Goal: Task Accomplishment & Management: Use online tool/utility

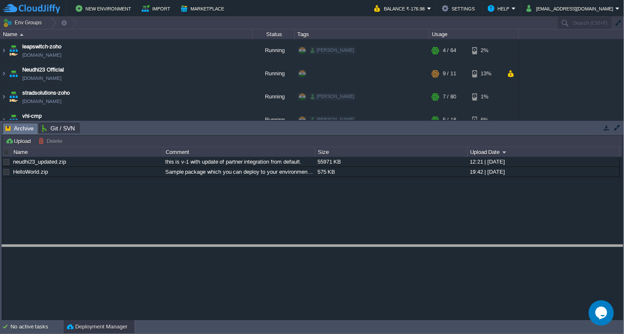
drag, startPoint x: 275, startPoint y: 132, endPoint x: 286, endPoint y: 267, distance: 135.8
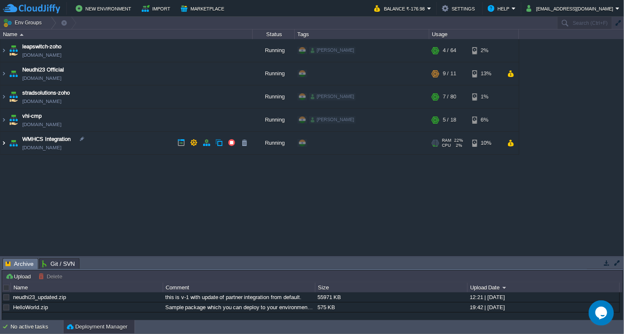
click at [4, 145] on img at bounding box center [3, 143] width 7 height 23
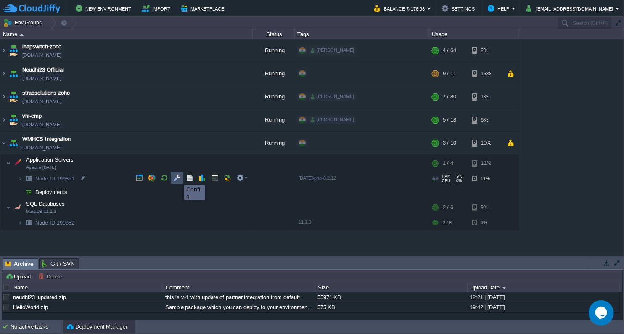
click at [178, 177] on button "button" at bounding box center [177, 178] width 8 height 8
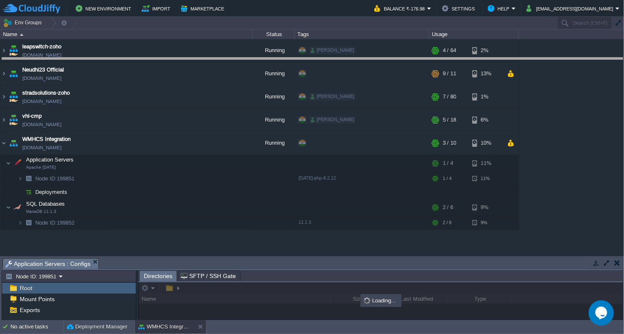
drag, startPoint x: 262, startPoint y: 259, endPoint x: 272, endPoint y: 59, distance: 199.9
click at [272, 59] on body "New Environment Import Marketplace Bonus ₹0.00 Upgrade Account Balance ₹-176.98…" at bounding box center [312, 167] width 624 height 334
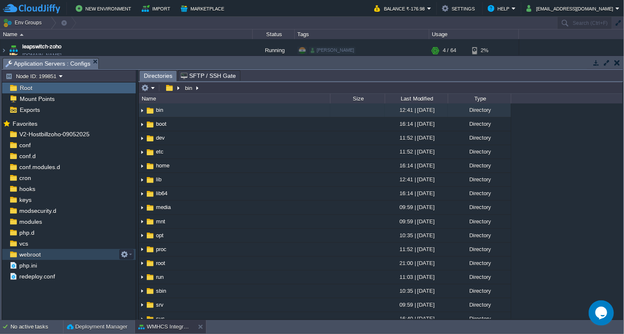
click at [29, 256] on span "webroot" at bounding box center [30, 255] width 24 height 8
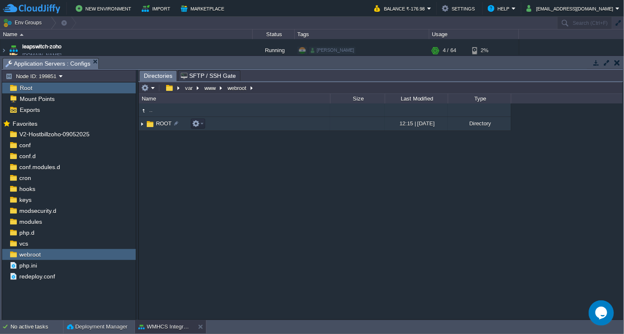
click at [155, 127] on span "ROOT" at bounding box center [164, 123] width 18 height 7
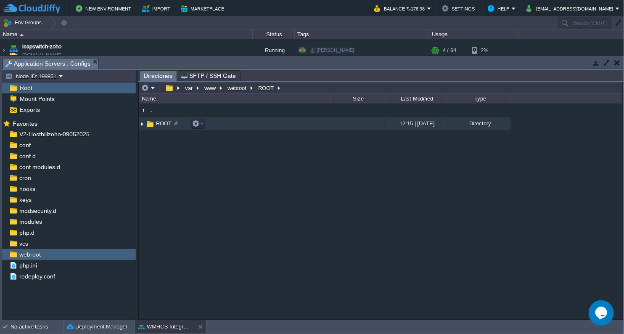
click at [161, 121] on span "ROOT" at bounding box center [164, 123] width 18 height 7
click at [141, 125] on img at bounding box center [142, 123] width 7 height 13
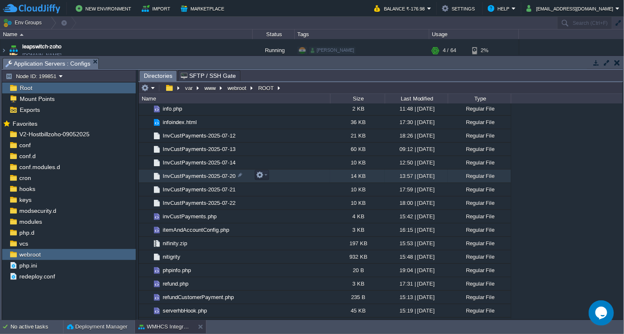
scroll to position [1541, 0]
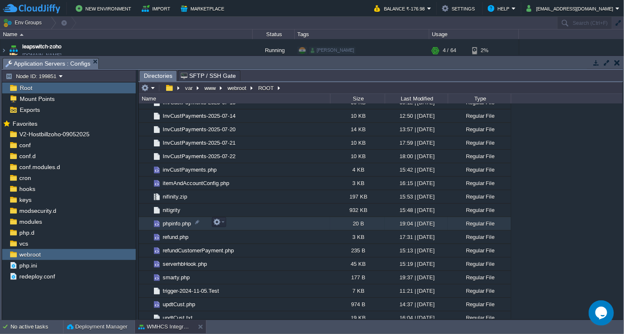
click at [168, 220] on span "phpinfo.php" at bounding box center [176, 223] width 31 height 7
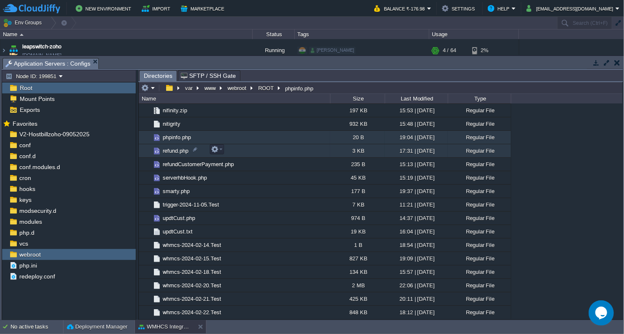
scroll to position [1634, 0]
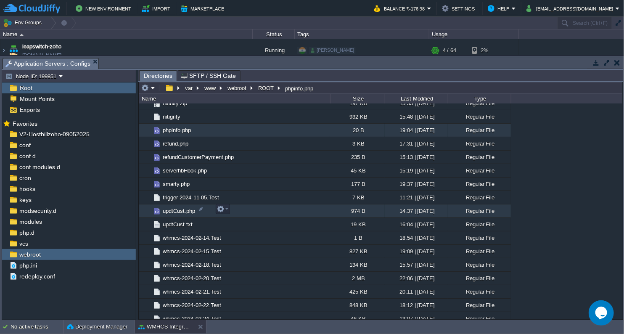
click at [181, 207] on span "updtCust.php" at bounding box center [178, 210] width 35 height 7
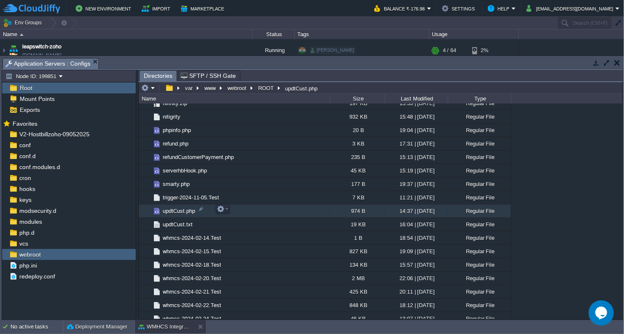
click at [181, 207] on span "updtCust.php" at bounding box center [178, 210] width 35 height 7
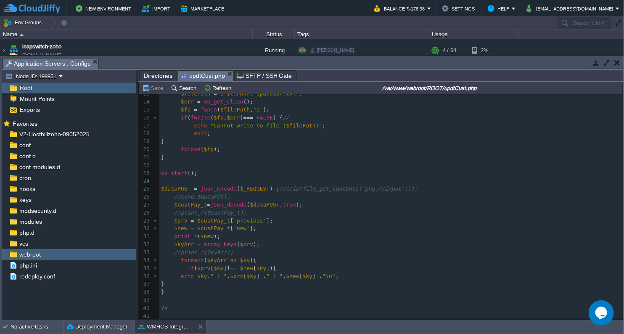
scroll to position [103, 0]
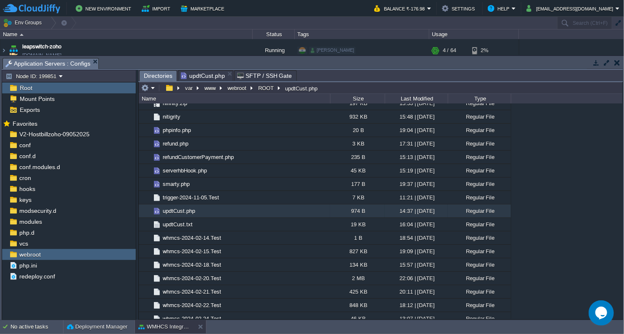
click at [145, 73] on span "Directories" at bounding box center [158, 76] width 29 height 11
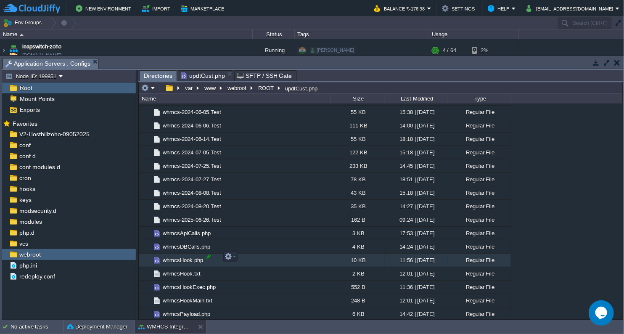
scroll to position [0, 0]
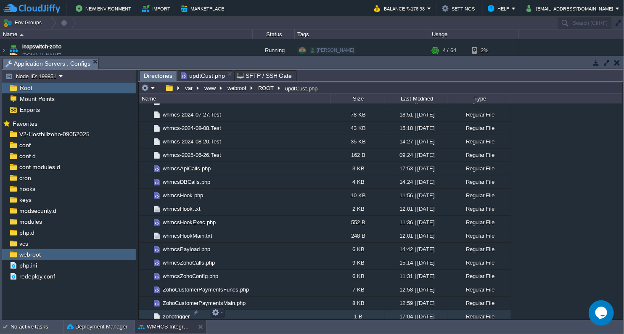
click at [177, 313] on span "zohotrigger" at bounding box center [175, 316] width 29 height 7
click at [176, 313] on span "zohotrigger" at bounding box center [175, 316] width 29 height 7
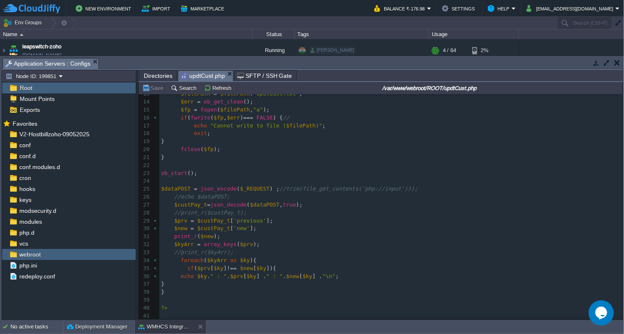
click at [197, 72] on span "updtCust.php" at bounding box center [203, 76] width 44 height 11
click at [178, 213] on div "41 1 <?php 2 function shutdown (){ 3 echo "\n" ; 4 flushStdOut (); // flush ech…" at bounding box center [390, 157] width 463 height 325
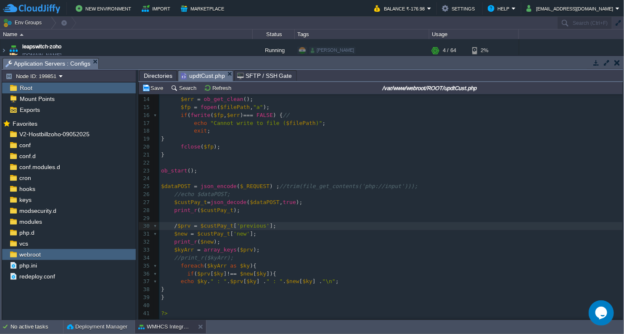
type textarea "/*"
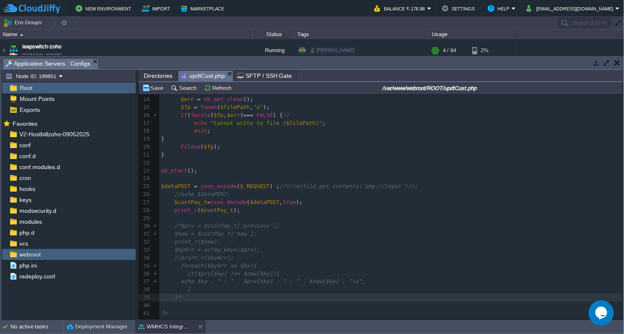
type textarea "*/"
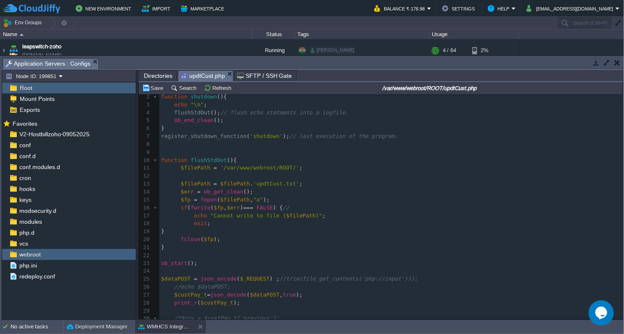
scroll to position [0, 0]
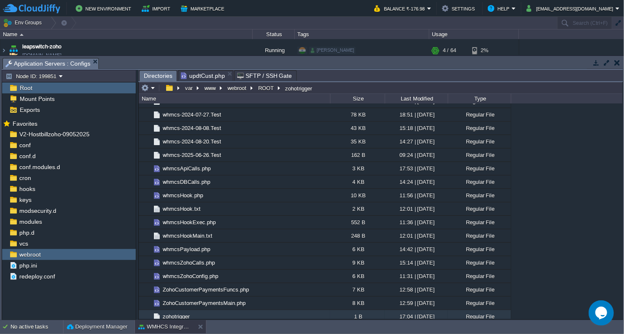
click at [164, 74] on span "Directories" at bounding box center [158, 76] width 29 height 11
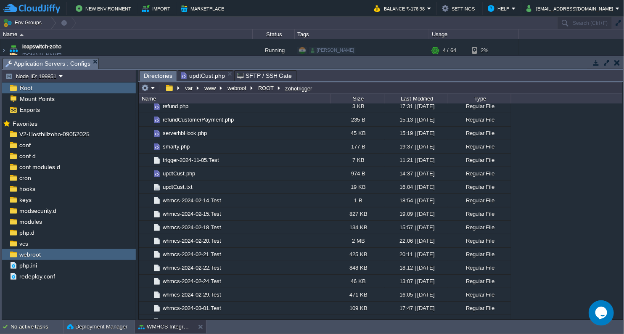
scroll to position [1668, 0]
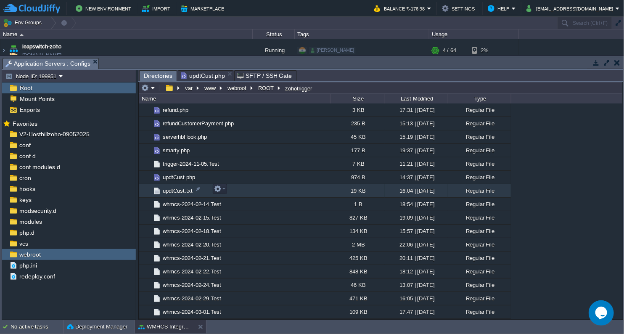
click at [185, 190] on span "updtCust.txt" at bounding box center [177, 190] width 32 height 7
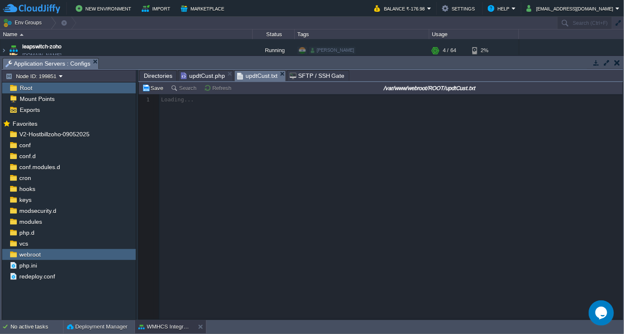
scroll to position [3, 0]
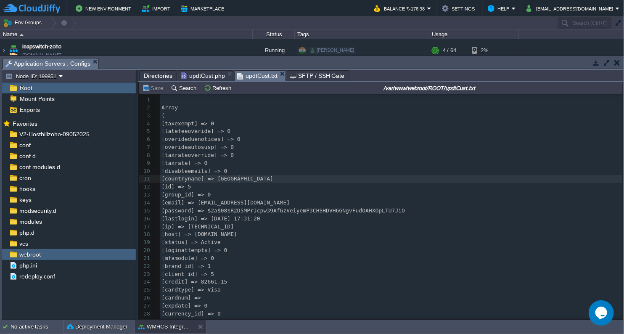
click at [293, 181] on pre "[countryname] => [GEOGRAPHIC_DATA]" at bounding box center [391, 179] width 463 height 8
type textarea "-"
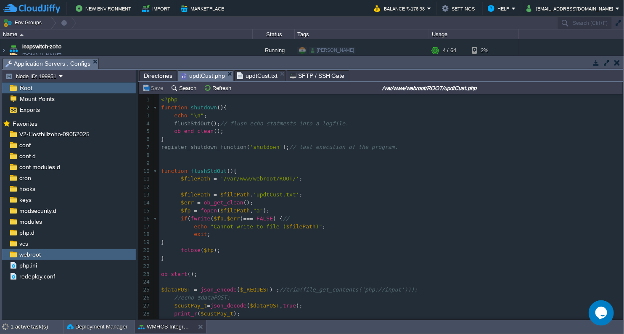
click at [200, 73] on span "updtCust.php" at bounding box center [203, 76] width 44 height 11
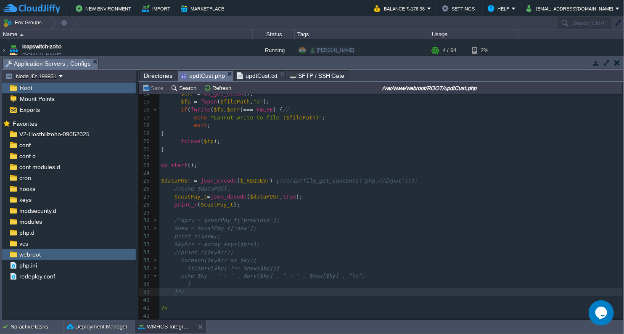
scroll to position [3, 6]
click at [305, 197] on pre "$custPay_t = json_decode ( $dataPOST , true );" at bounding box center [390, 197] width 463 height 8
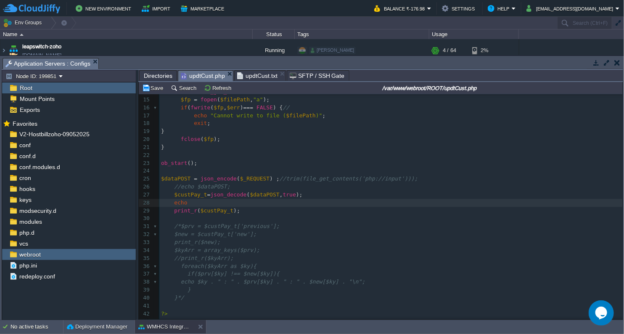
scroll to position [3, 18]
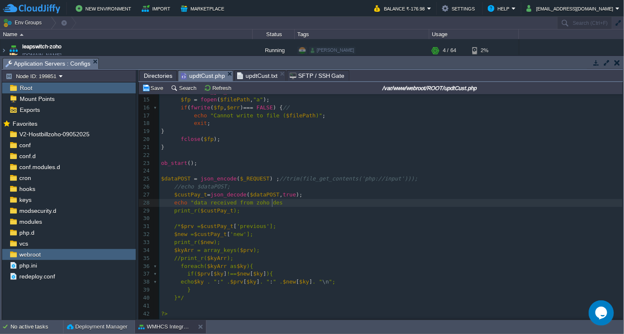
type textarea "echo "data received from zoho desl"
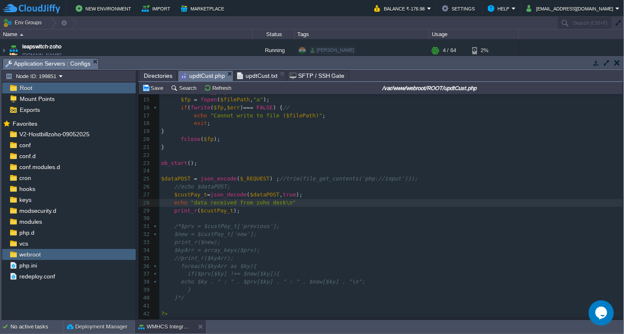
scroll to position [3, 15]
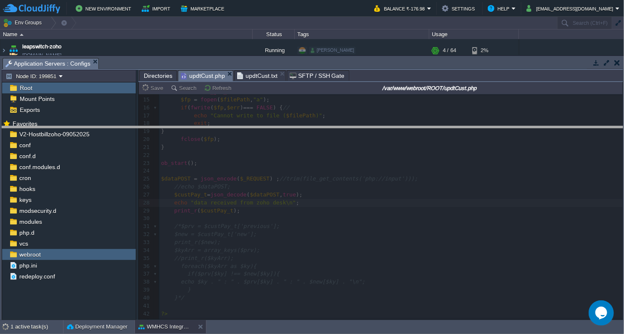
drag, startPoint x: 369, startPoint y: 64, endPoint x: 370, endPoint y: 133, distance: 69.0
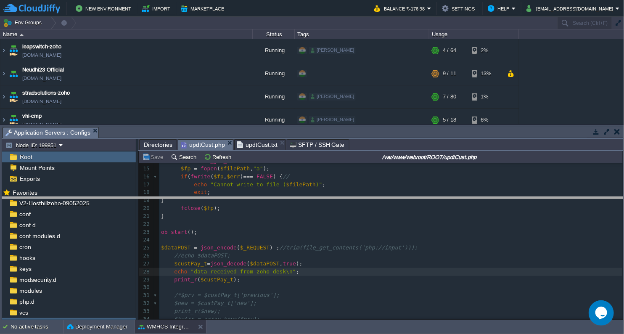
drag, startPoint x: 370, startPoint y: 133, endPoint x: 368, endPoint y: 208, distance: 74.4
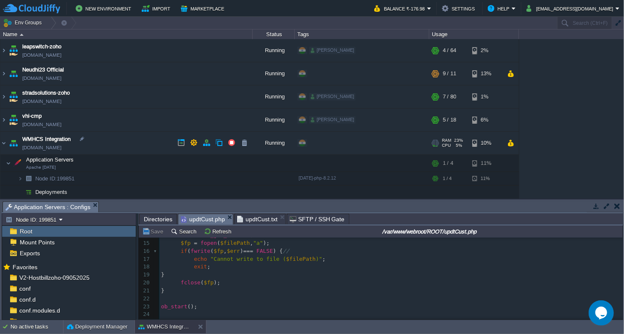
type textarea "k\n";"
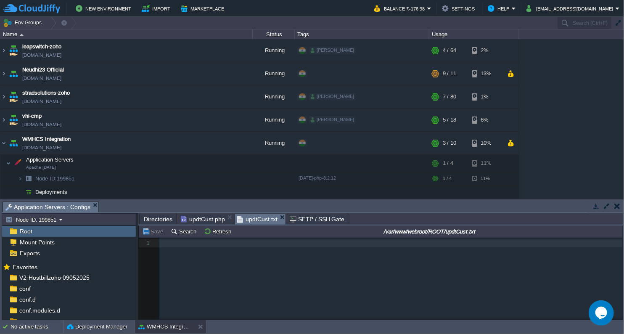
click at [251, 219] on span "updtCust.txt" at bounding box center [257, 219] width 40 height 11
click at [209, 234] on button "Refresh" at bounding box center [219, 231] width 30 height 8
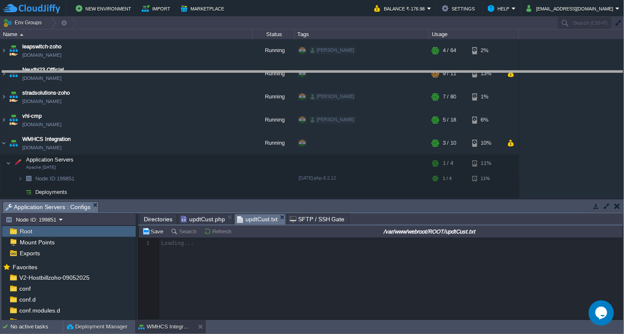
drag, startPoint x: 268, startPoint y: 202, endPoint x: 261, endPoint y: 71, distance: 130.5
click at [261, 71] on body "New Environment Import Marketplace Bonus ₹0.00 Upgrade Account Balance ₹-176.98…" at bounding box center [312, 167] width 624 height 334
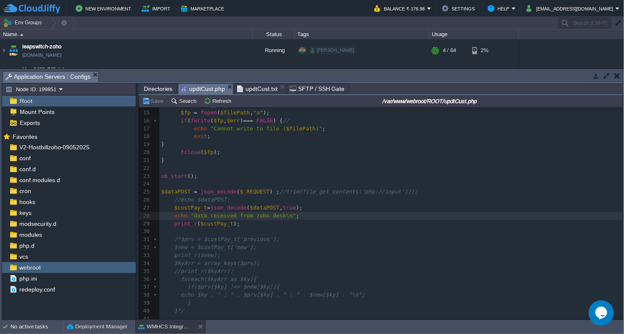
click at [195, 89] on span "updtCust.php" at bounding box center [203, 89] width 44 height 11
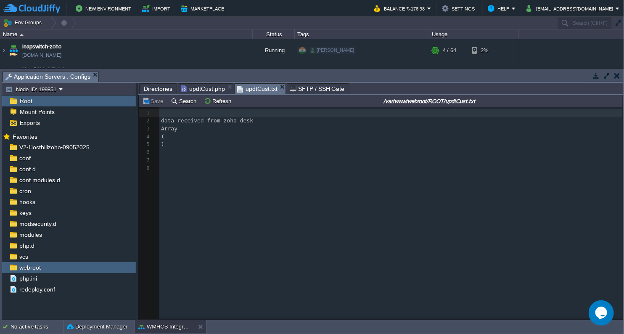
click at [251, 84] on span "updtCust.txt" at bounding box center [257, 89] width 40 height 11
click at [215, 101] on button "Refresh" at bounding box center [219, 101] width 30 height 8
click at [219, 105] on td "Refresh" at bounding box center [219, 101] width 32 height 10
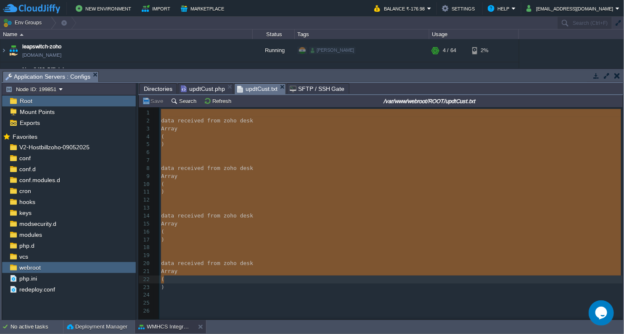
type textarea "data received from zoho desk Array ( ) data received from zoho desk Array ( ) d…"
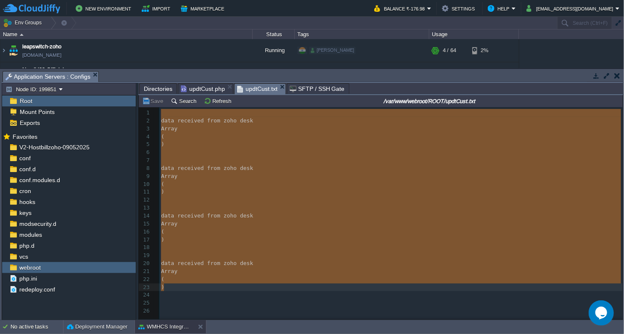
drag, startPoint x: 161, startPoint y: 113, endPoint x: 184, endPoint y: 291, distance: 179.7
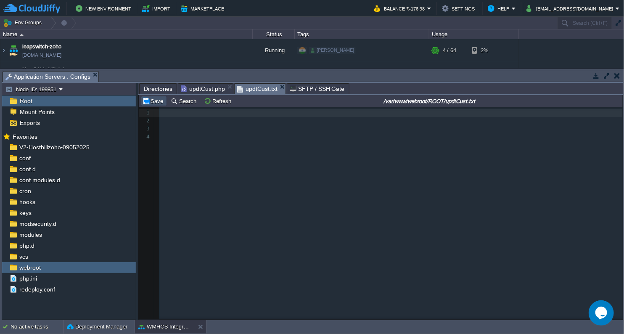
click at [146, 99] on button "Save" at bounding box center [154, 101] width 24 height 8
click at [211, 97] on td "Refresh" at bounding box center [219, 101] width 32 height 10
click at [215, 99] on button "Refresh" at bounding box center [219, 101] width 30 height 8
click at [220, 106] on td "Refresh" at bounding box center [219, 101] width 32 height 10
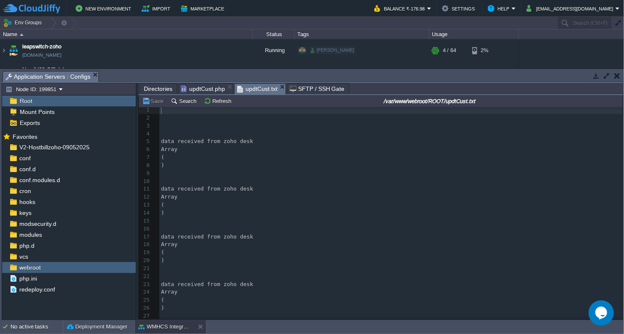
scroll to position [0, 0]
drag, startPoint x: 158, startPoint y: 112, endPoint x: 203, endPoint y: 291, distance: 184.6
click at [199, 303] on div "1 ​ 2 ​ 3 ​ 4 ​ 5 data received from zoho desk 6 Array 7 ( 8 ) 9 ​ 10 ​ 11 data…" at bounding box center [390, 247] width 463 height 277
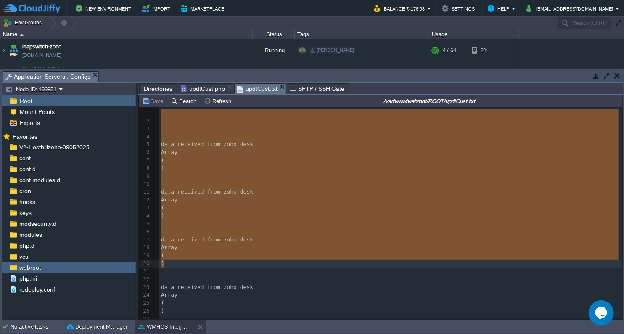
type textarea "data received from zoho desk Array ( ) data received from zoho desk Array ( ) d…"
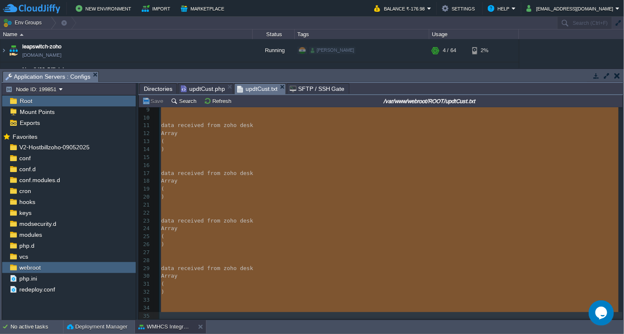
scroll to position [69, 0]
drag, startPoint x: 168, startPoint y: 110, endPoint x: 231, endPoint y: 357, distance: 255.5
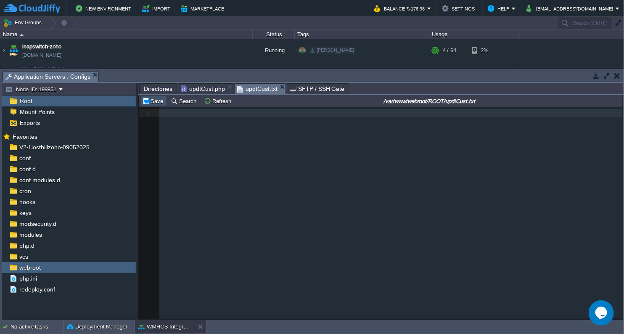
click at [152, 97] on button "Save" at bounding box center [154, 101] width 24 height 8
click at [222, 104] on button "Refresh" at bounding box center [219, 101] width 30 height 8
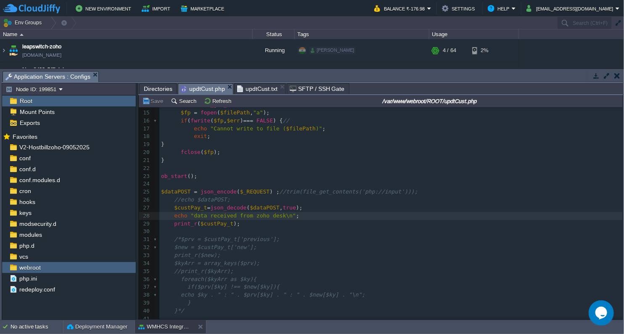
click at [209, 88] on span "updtCust.php" at bounding box center [203, 89] width 44 height 11
click at [179, 200] on div "xxxxxxxxxx 1 <?php 2 function shutdown (){ 3 echo "\n" ; 4 flushStdOut (); // f…" at bounding box center [390, 168] width 463 height 341
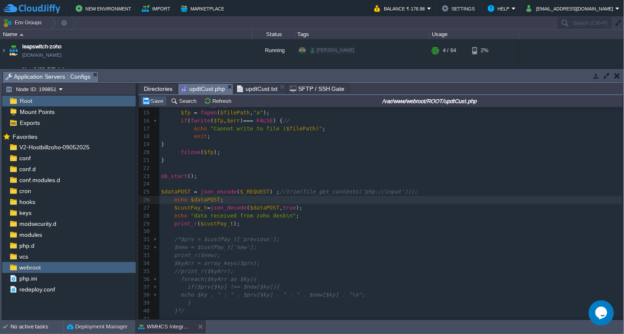
click at [154, 99] on button "Save" at bounding box center [154, 101] width 24 height 8
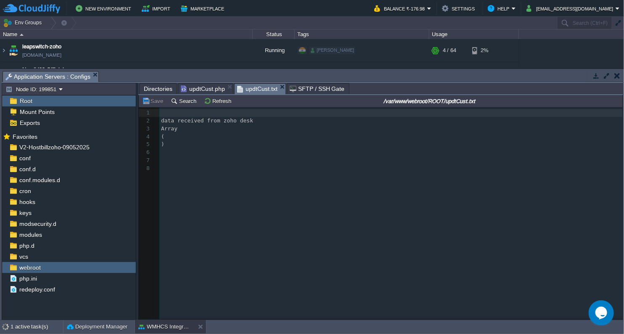
click at [254, 87] on span "updtCust.txt" at bounding box center [257, 89] width 40 height 11
click at [216, 104] on button "Refresh" at bounding box center [219, 101] width 30 height 8
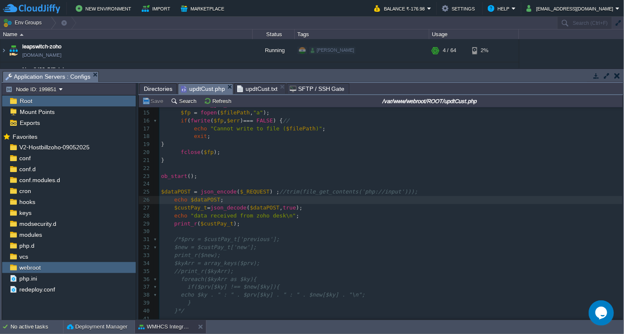
click at [202, 90] on span "updtCust.php" at bounding box center [203, 89] width 44 height 11
click at [280, 191] on span "//trim(file_get_contents('php://input')));" at bounding box center [349, 191] width 138 height 6
type textarea "json_encode($_REQUEST) ; //"
drag, startPoint x: 196, startPoint y: 193, endPoint x: 278, endPoint y: 193, distance: 81.6
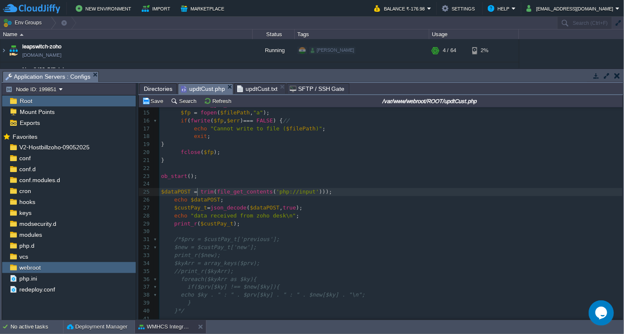
click at [334, 191] on pre "$dataPOST = trim ( file_get_contents ( 'php://input' )));" at bounding box center [390, 192] width 463 height 8
type textarea "//"
click at [150, 103] on button "Save" at bounding box center [154, 101] width 24 height 8
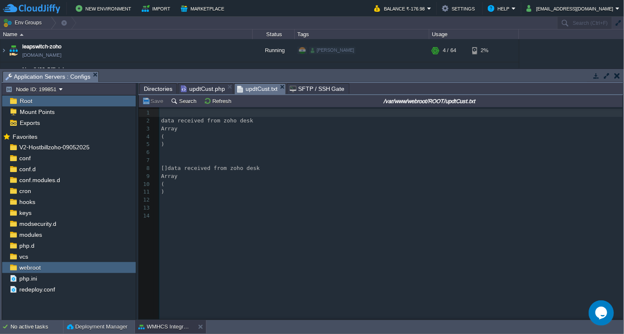
click at [258, 84] on span "updtCust.txt" at bounding box center [257, 89] width 40 height 11
click at [206, 101] on button "Refresh" at bounding box center [219, 101] width 30 height 8
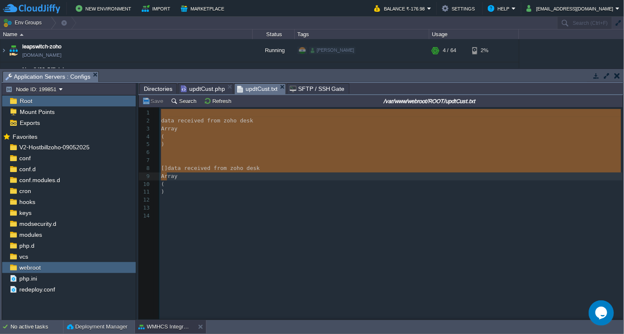
type textarea "data received from zoho desk Array ( ) []data received from zoho desk Array ( )"
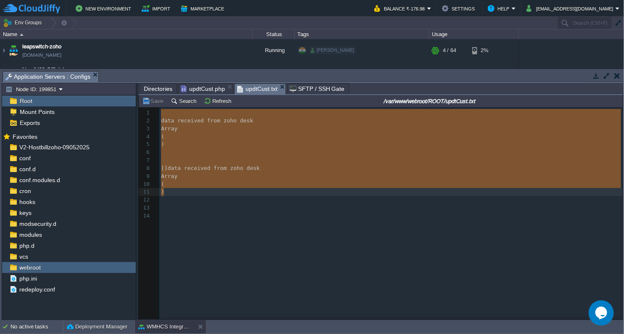
drag, startPoint x: 161, startPoint y: 116, endPoint x: 168, endPoint y: 190, distance: 73.9
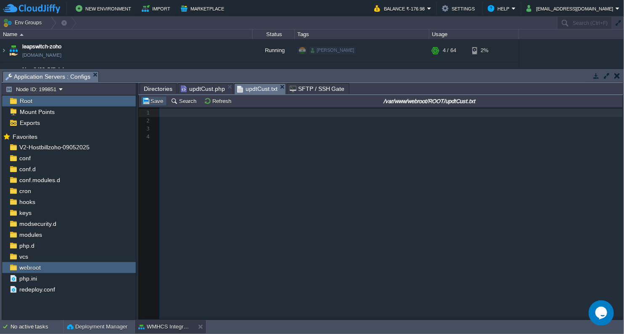
click at [158, 99] on button "Save" at bounding box center [154, 101] width 24 height 8
click at [222, 98] on button "Refresh" at bounding box center [219, 101] width 30 height 8
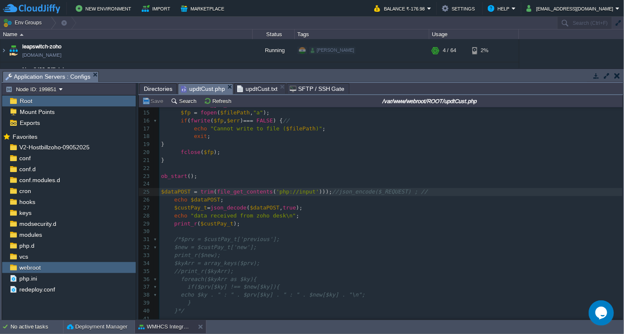
click at [209, 87] on span "updtCust.php" at bounding box center [203, 89] width 44 height 11
click at [148, 99] on button "Save" at bounding box center [154, 101] width 24 height 8
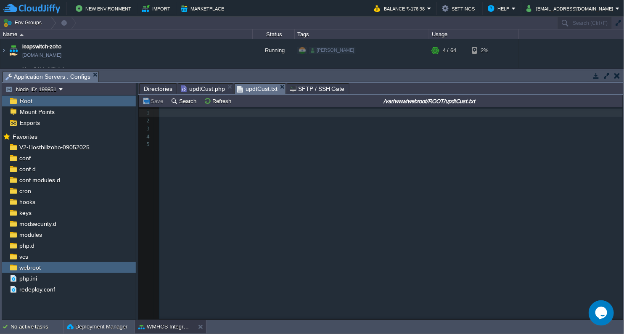
click at [261, 90] on span "updtCust.txt" at bounding box center [257, 89] width 40 height 11
click at [219, 101] on button "Refresh" at bounding box center [219, 101] width 30 height 8
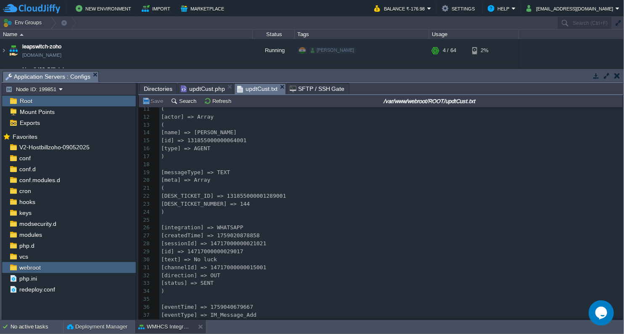
scroll to position [152, 0]
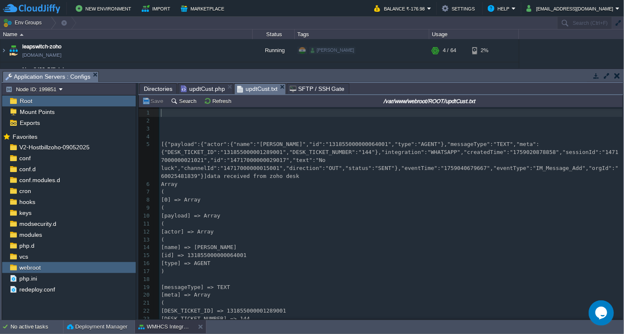
type textarea "-"
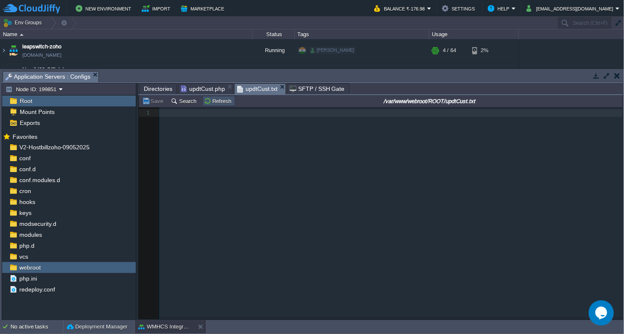
click at [220, 103] on button "Refresh" at bounding box center [219, 101] width 30 height 8
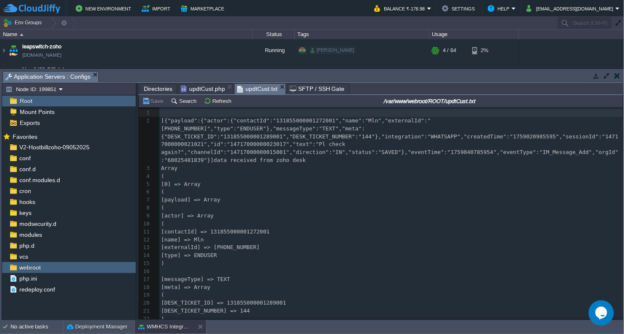
scroll to position [0, 0]
type textarea "-"
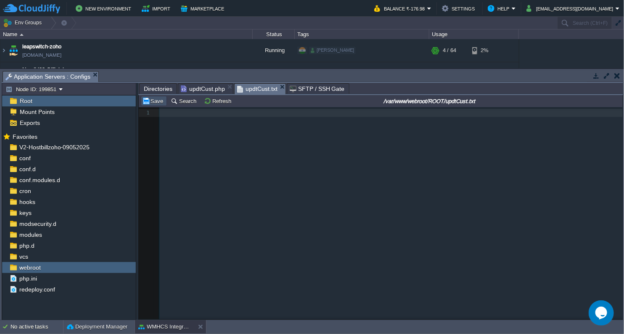
click at [155, 103] on button "Save" at bounding box center [154, 101] width 24 height 8
click at [208, 103] on button "Refresh" at bounding box center [219, 101] width 30 height 8
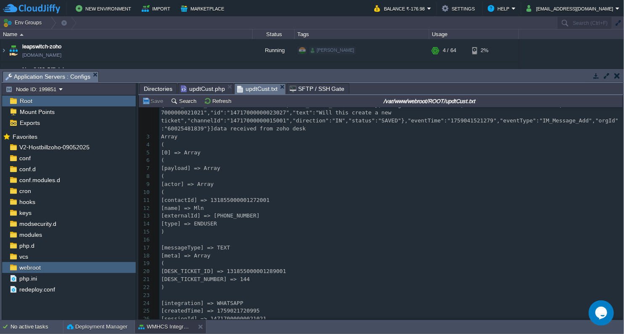
scroll to position [16, 0]
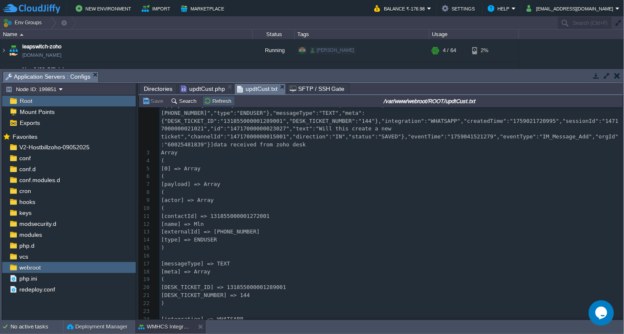
click at [222, 103] on button "Refresh" at bounding box center [219, 101] width 30 height 8
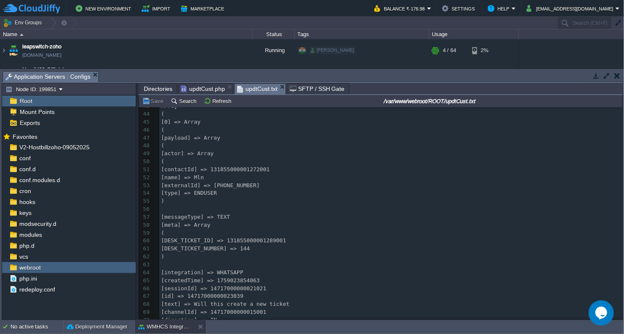
scroll to position [432, 0]
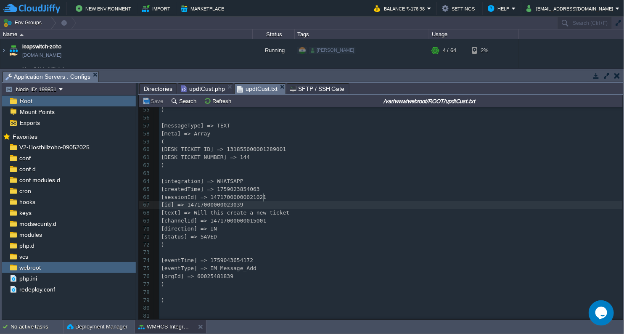
click at [263, 195] on div "82 ​ 31 [status] => SAVED 32 ) 33 ​ 34 [eventTime] => 1759041521279 35 [eventTy…" at bounding box center [390, 101] width 463 height 451
